Goal: Task Accomplishment & Management: Use online tool/utility

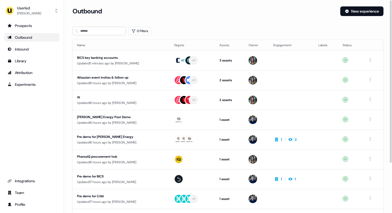
click at [40, 139] on div "Prospects Outbound Inbound Library Attribution Experiments Integrations Team Pr…" at bounding box center [31, 114] width 55 height 187
click at [33, 7] on div "Userled" at bounding box center [29, 7] width 24 height 5
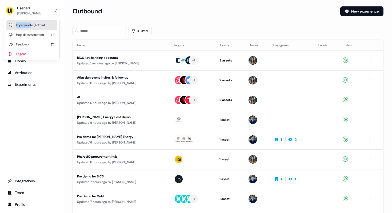
click at [33, 23] on div "Impersonate (Admin)" at bounding box center [31, 25] width 51 height 10
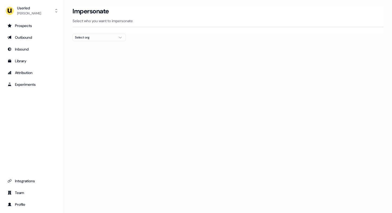
click at [77, 37] on div "Select org" at bounding box center [95, 37] width 40 height 5
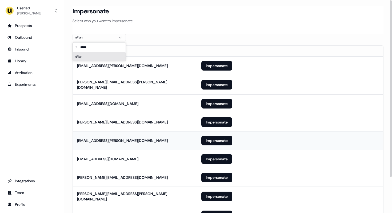
scroll to position [43, 0]
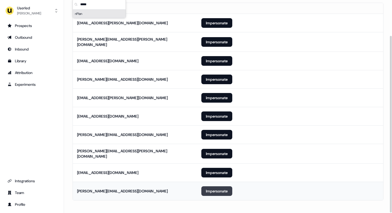
type input "*****"
click at [210, 188] on button "Impersonate" at bounding box center [216, 191] width 31 height 10
